Goal: Task Accomplishment & Management: Use online tool/utility

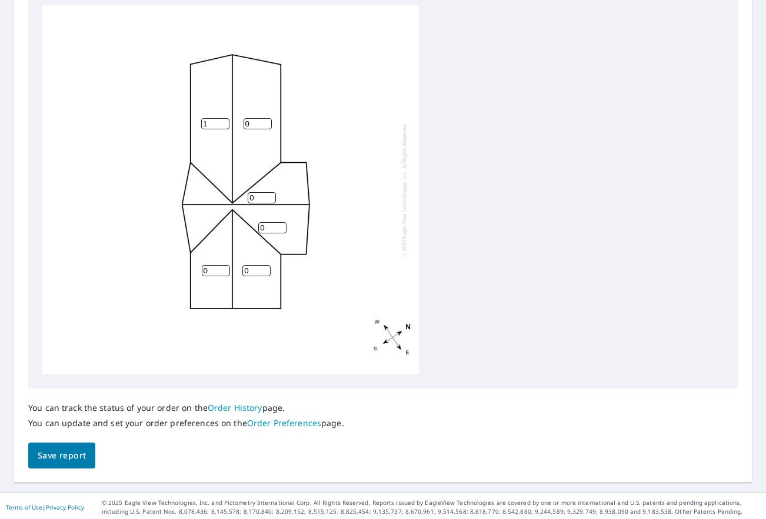
type input "1"
click at [220, 123] on input "1" at bounding box center [215, 123] width 28 height 11
drag, startPoint x: 193, startPoint y: 124, endPoint x: 184, endPoint y: 124, distance: 9.4
click at [184, 124] on div "0 1 0 0 0 0" at bounding box center [230, 189] width 376 height 369
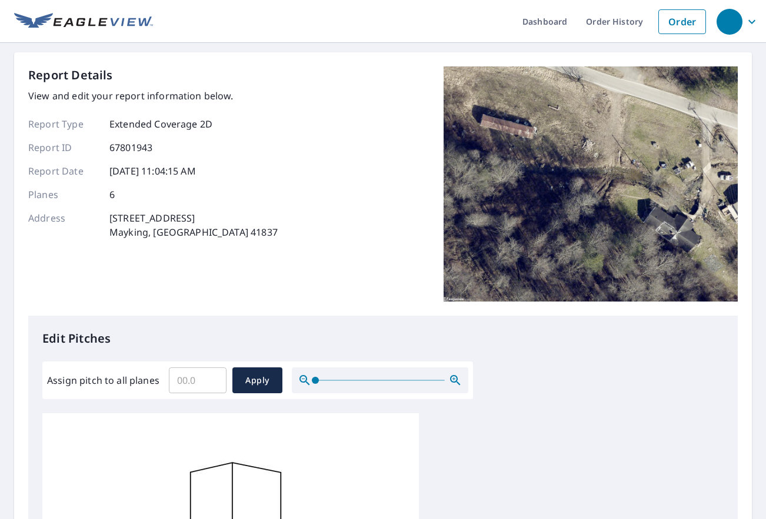
click at [201, 380] on input "Assign pitch to all planes" at bounding box center [198, 380] width 58 height 33
type input "6"
drag, startPoint x: 250, startPoint y: 375, endPoint x: 282, endPoint y: 370, distance: 32.2
click at [249, 375] on span "Apply" at bounding box center [257, 380] width 31 height 15
type input "6"
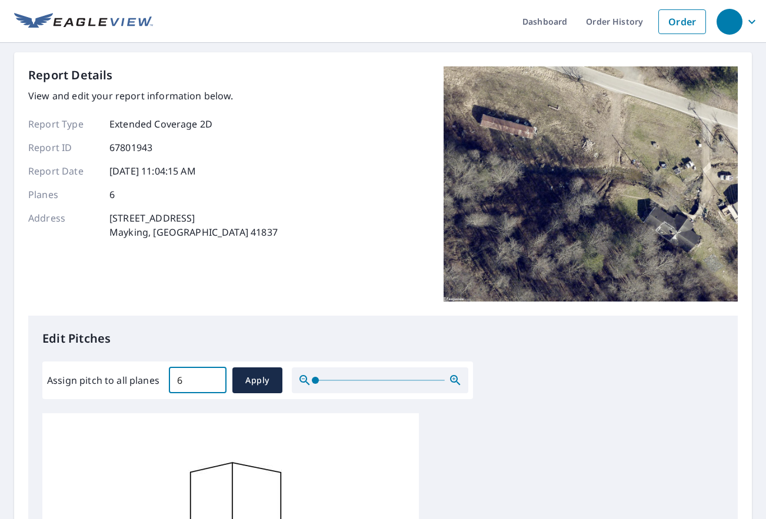
type input "6"
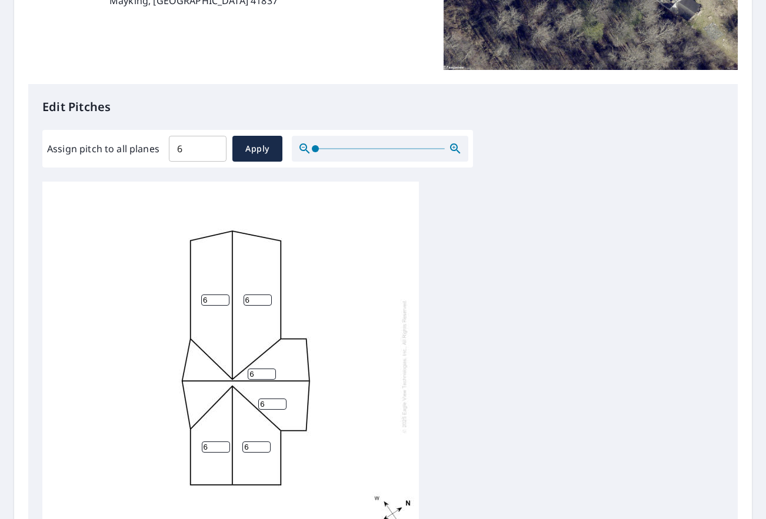
scroll to position [411, 0]
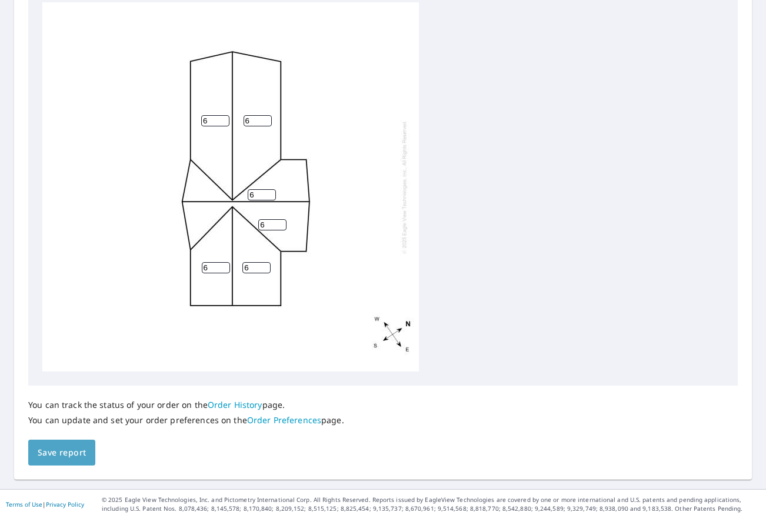
click at [50, 453] on span "Save report" at bounding box center [62, 453] width 48 height 15
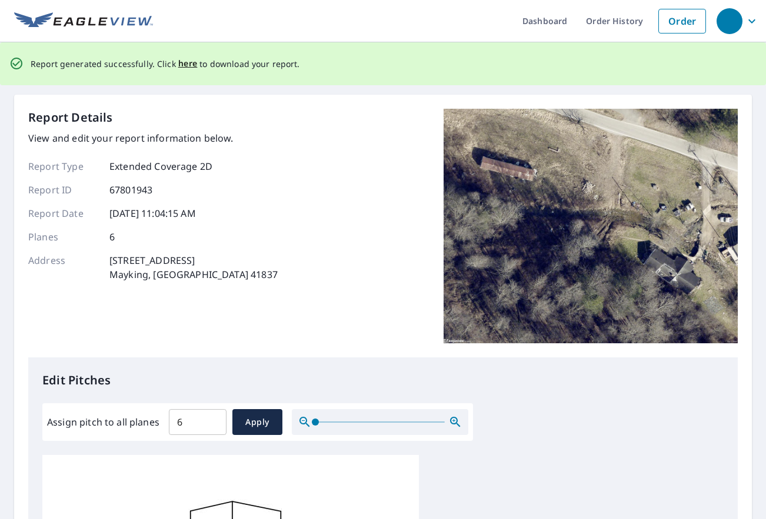
scroll to position [0, 0]
click at [186, 65] on span "here" at bounding box center [187, 64] width 19 height 15
